Goal: Task Accomplishment & Management: Manage account settings

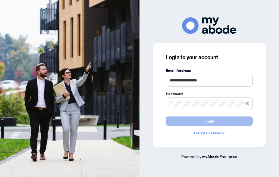
click at [199, 120] on button "Login" at bounding box center [209, 121] width 87 height 9
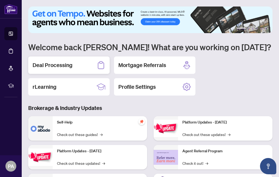
click at [80, 65] on div "Deal Processing" at bounding box center [69, 65] width 82 height 17
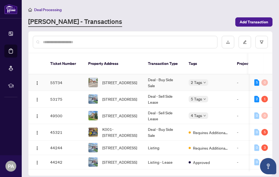
click at [137, 80] on span "[STREET_ADDRESS]" at bounding box center [119, 83] width 35 height 6
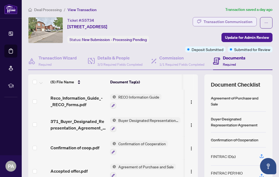
click at [241, 23] on div "Transaction Communication" at bounding box center [228, 21] width 49 height 9
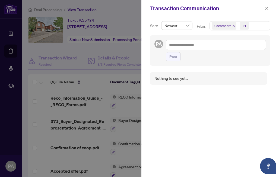
click at [110, 47] on div at bounding box center [139, 88] width 279 height 177
click at [14, 9] on div at bounding box center [139, 88] width 279 height 177
click at [267, 10] on icon "close" at bounding box center [267, 9] width 4 height 4
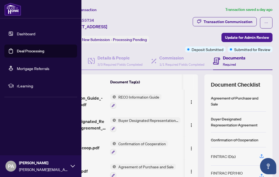
click at [26, 33] on link "Dashboard" at bounding box center [26, 33] width 18 height 5
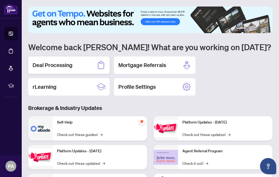
click at [77, 62] on div "Deal Processing" at bounding box center [69, 65] width 82 height 17
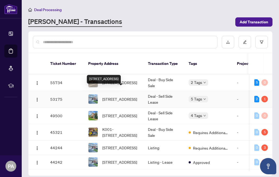
click at [109, 96] on span "[STREET_ADDRESS]" at bounding box center [119, 99] width 35 height 6
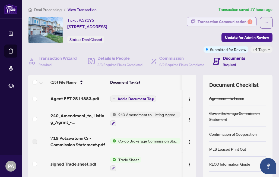
click at [239, 21] on div "Transaction Communication 1" at bounding box center [225, 21] width 55 height 9
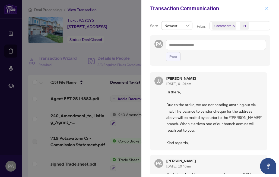
click at [269, 8] on icon "close" at bounding box center [267, 9] width 4 height 4
